Goal: Task Accomplishment & Management: Manage account settings

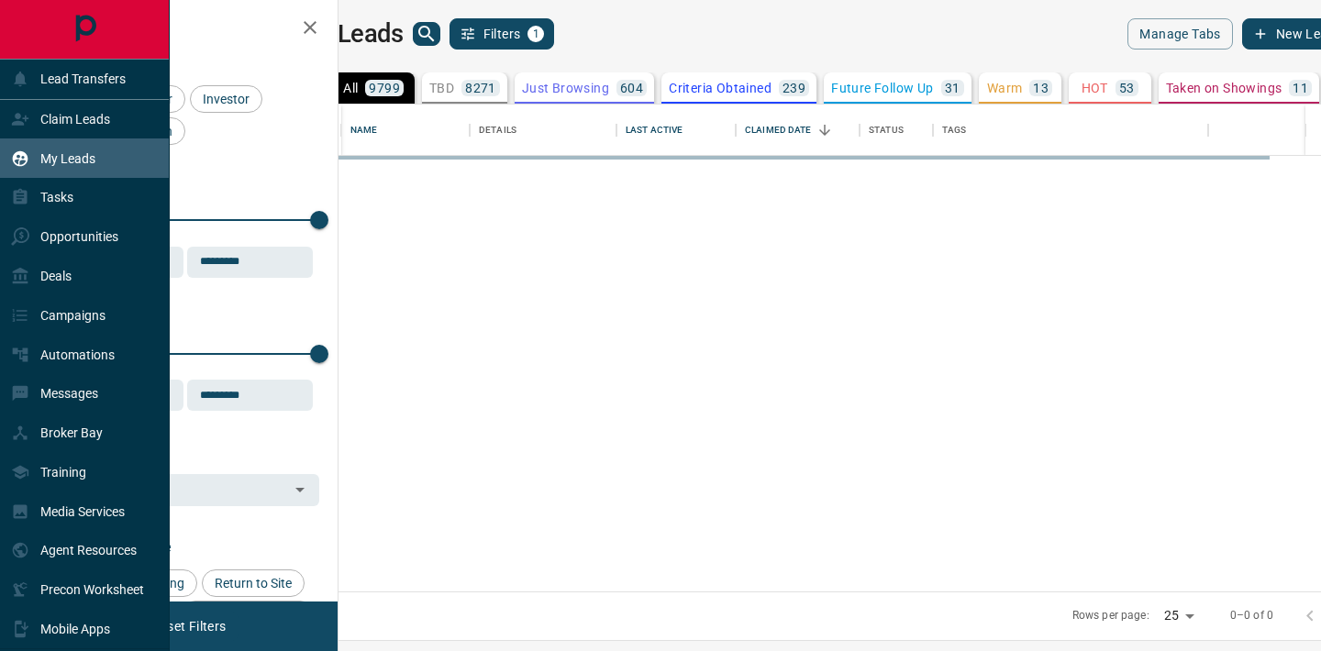
scroll to position [487, 974]
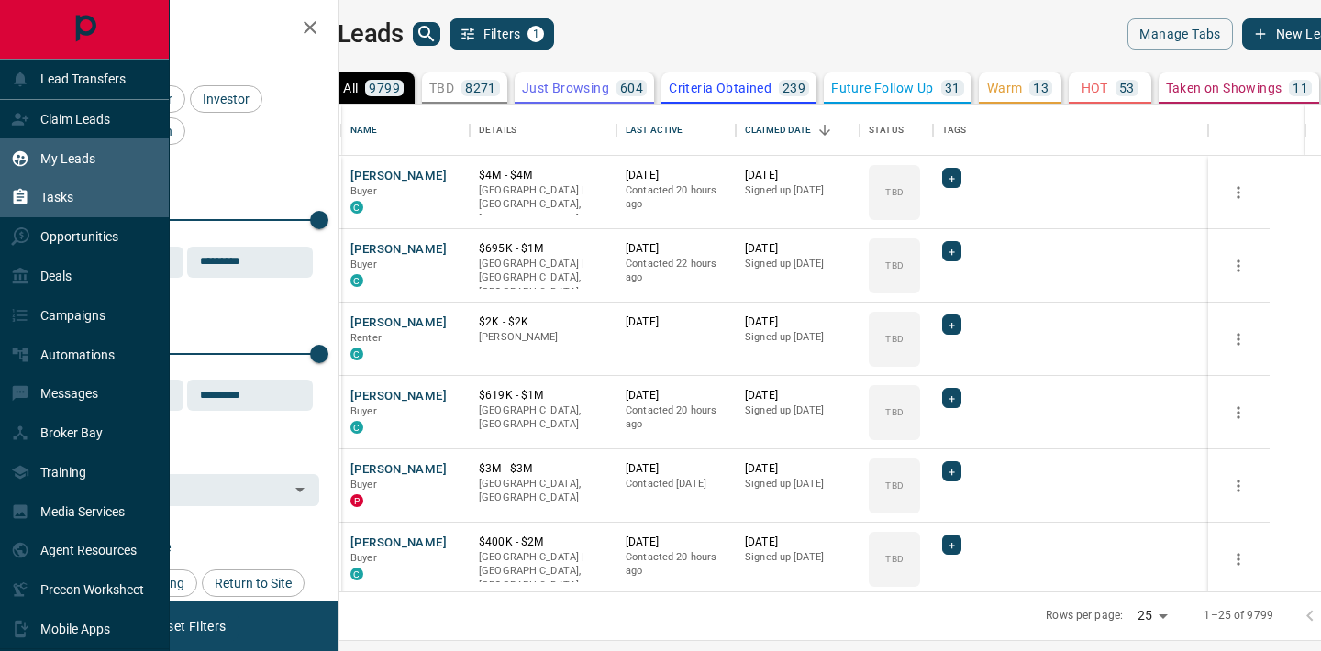
click at [87, 208] on div "Tasks" at bounding box center [85, 197] width 170 height 39
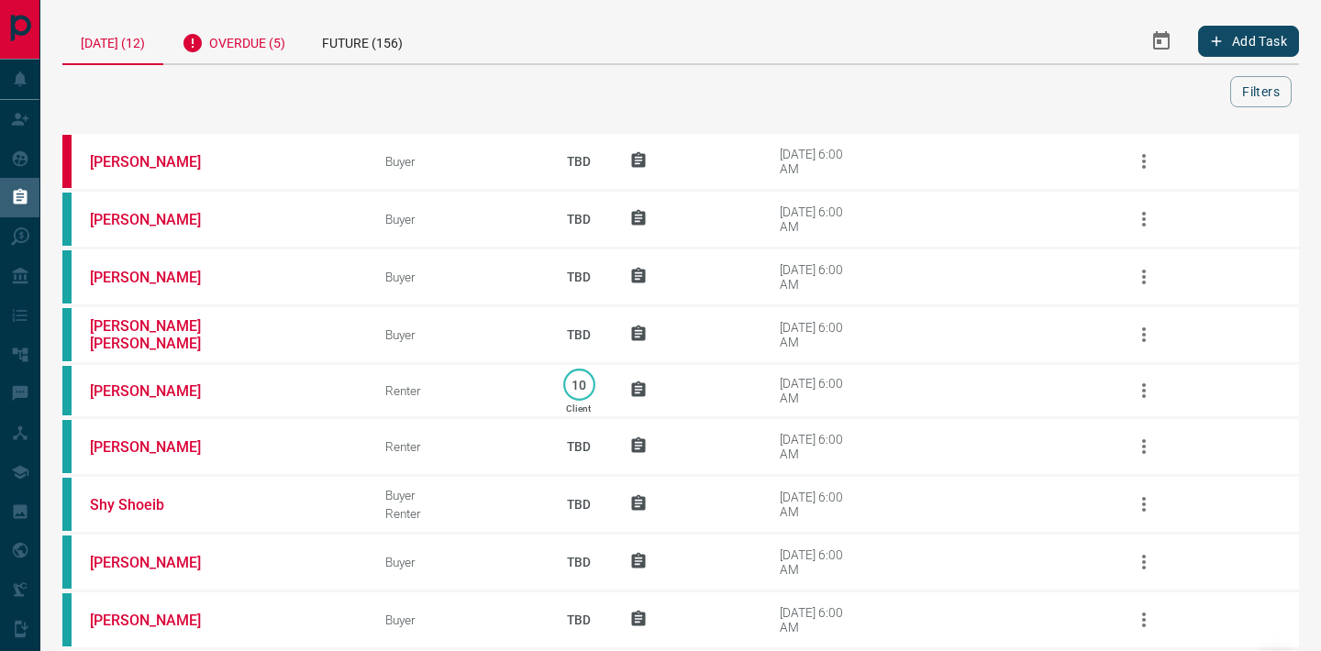
click at [261, 50] on div "Overdue (5)" at bounding box center [233, 40] width 140 height 45
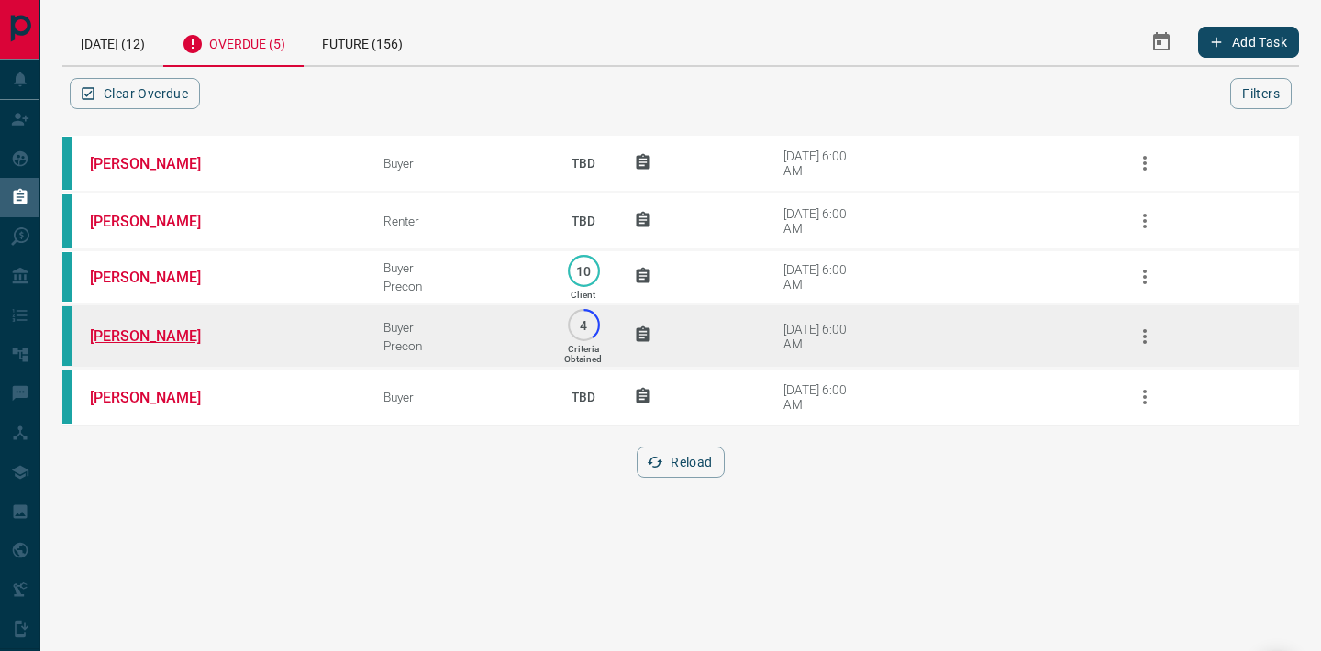
click at [140, 333] on link "[PERSON_NAME]" at bounding box center [159, 336] width 138 height 17
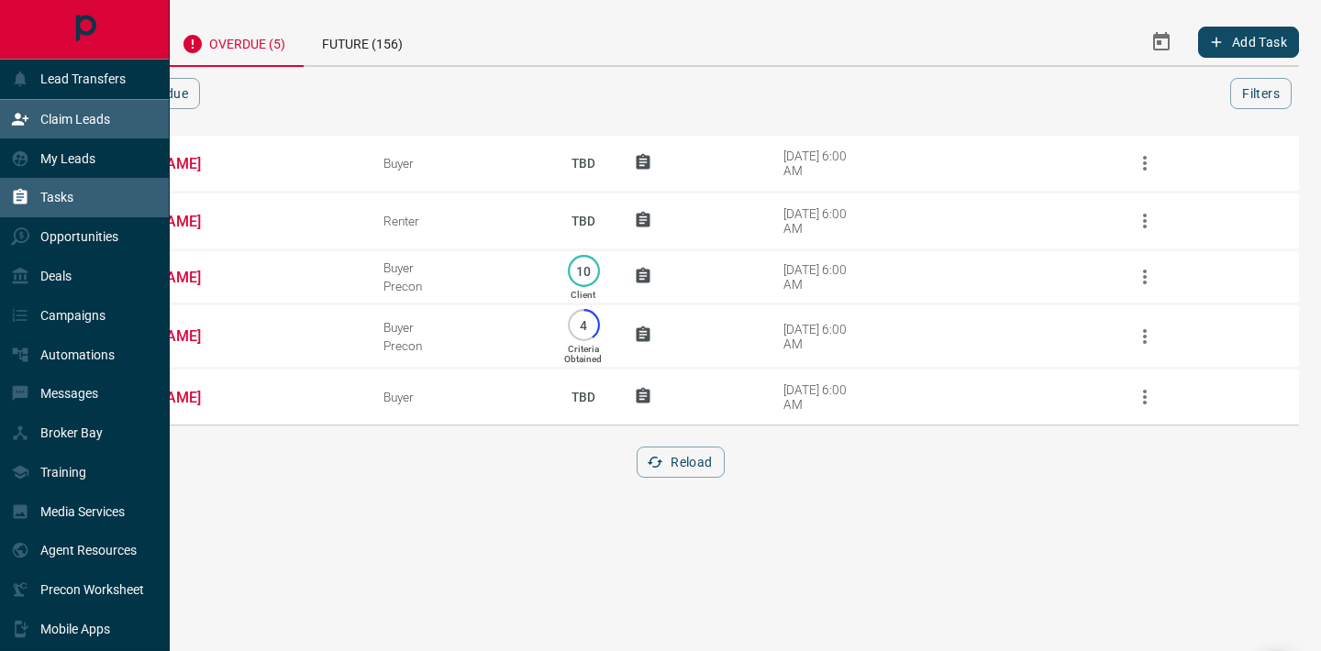
click at [84, 113] on p "Claim Leads" at bounding box center [75, 119] width 70 height 15
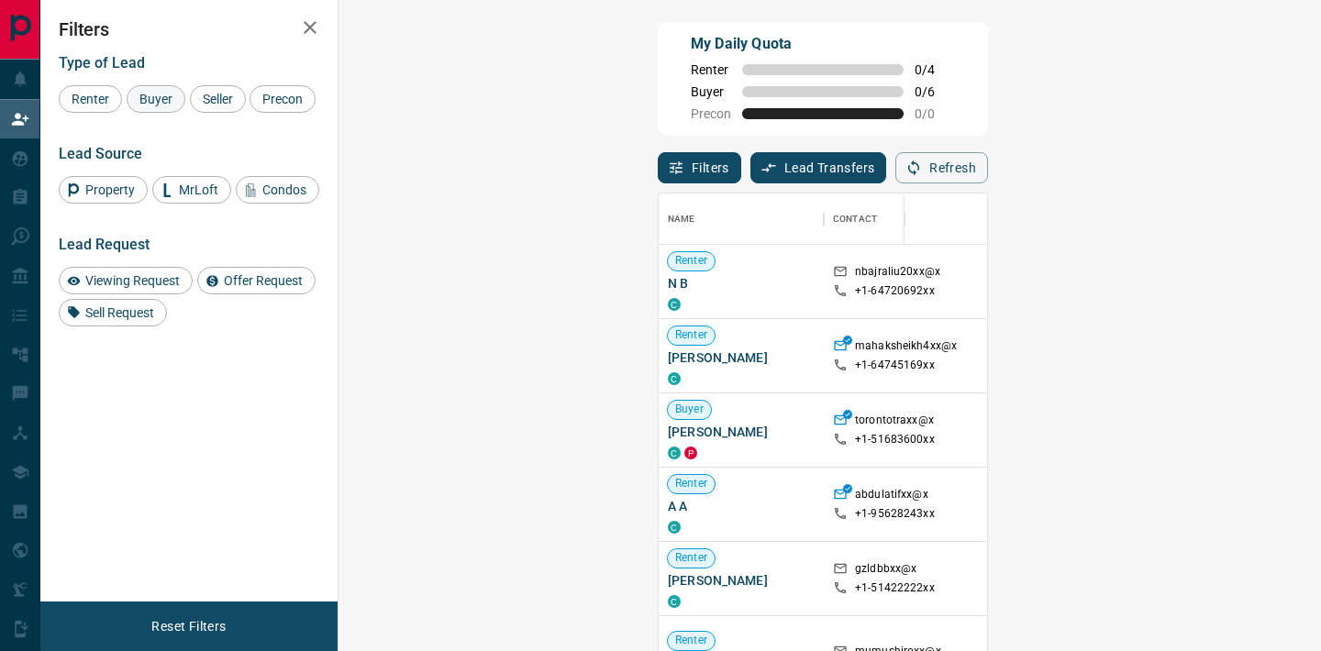
scroll to position [492, 943]
click at [162, 96] on span "Buyer" at bounding box center [156, 99] width 46 height 15
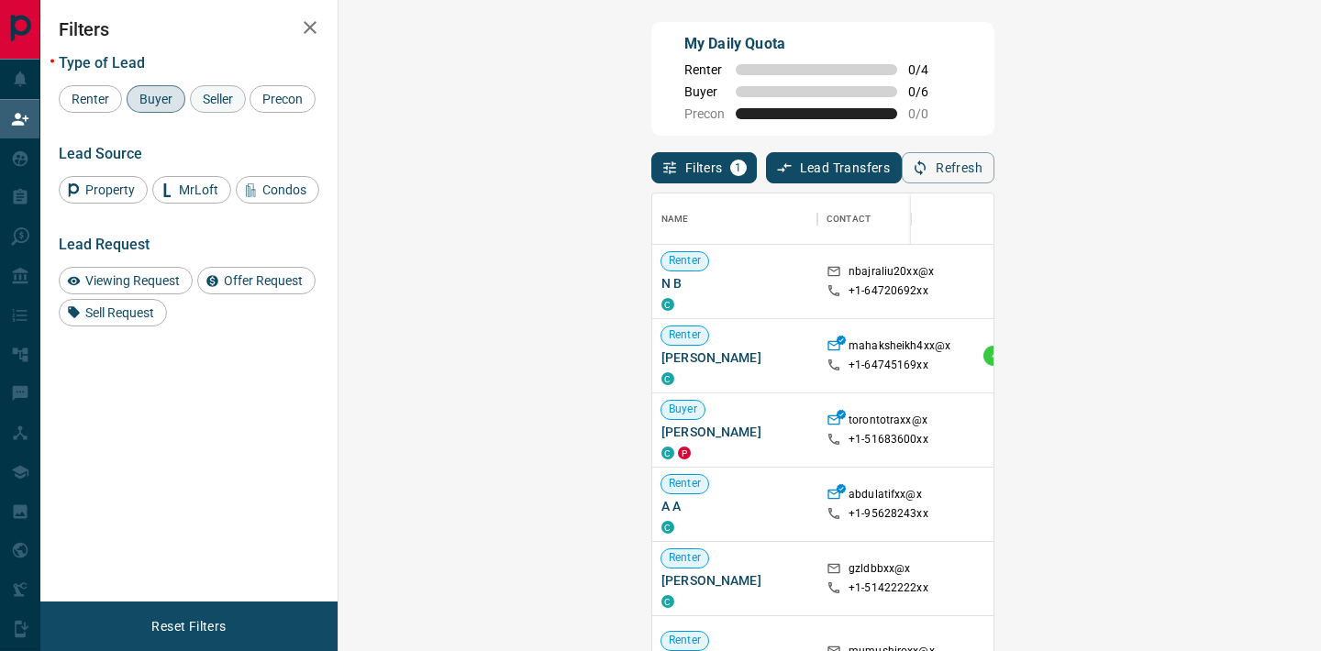
click at [202, 94] on span "Seller" at bounding box center [217, 99] width 43 height 15
